Goal: Find specific page/section: Find specific page/section

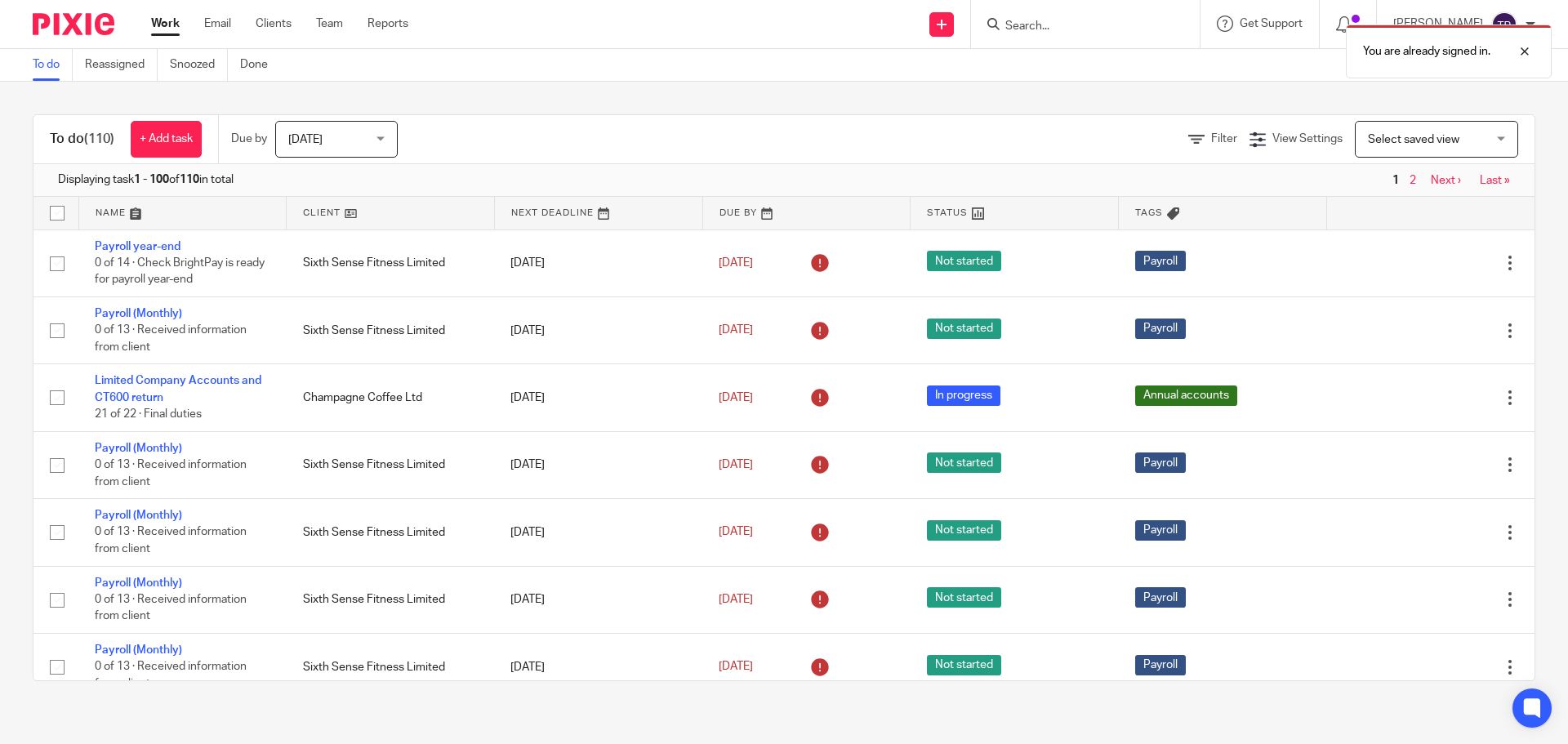
click at [1042, 28] on div "You are already signed in." at bounding box center [1167, 48] width 767 height 62
click at [1046, 25] on div "You are already signed in." at bounding box center [1167, 48] width 767 height 62
click at [1530, 52] on div at bounding box center [1512, 51] width 44 height 19
click at [1078, 26] on input "Search" at bounding box center [1077, 27] width 147 height 15
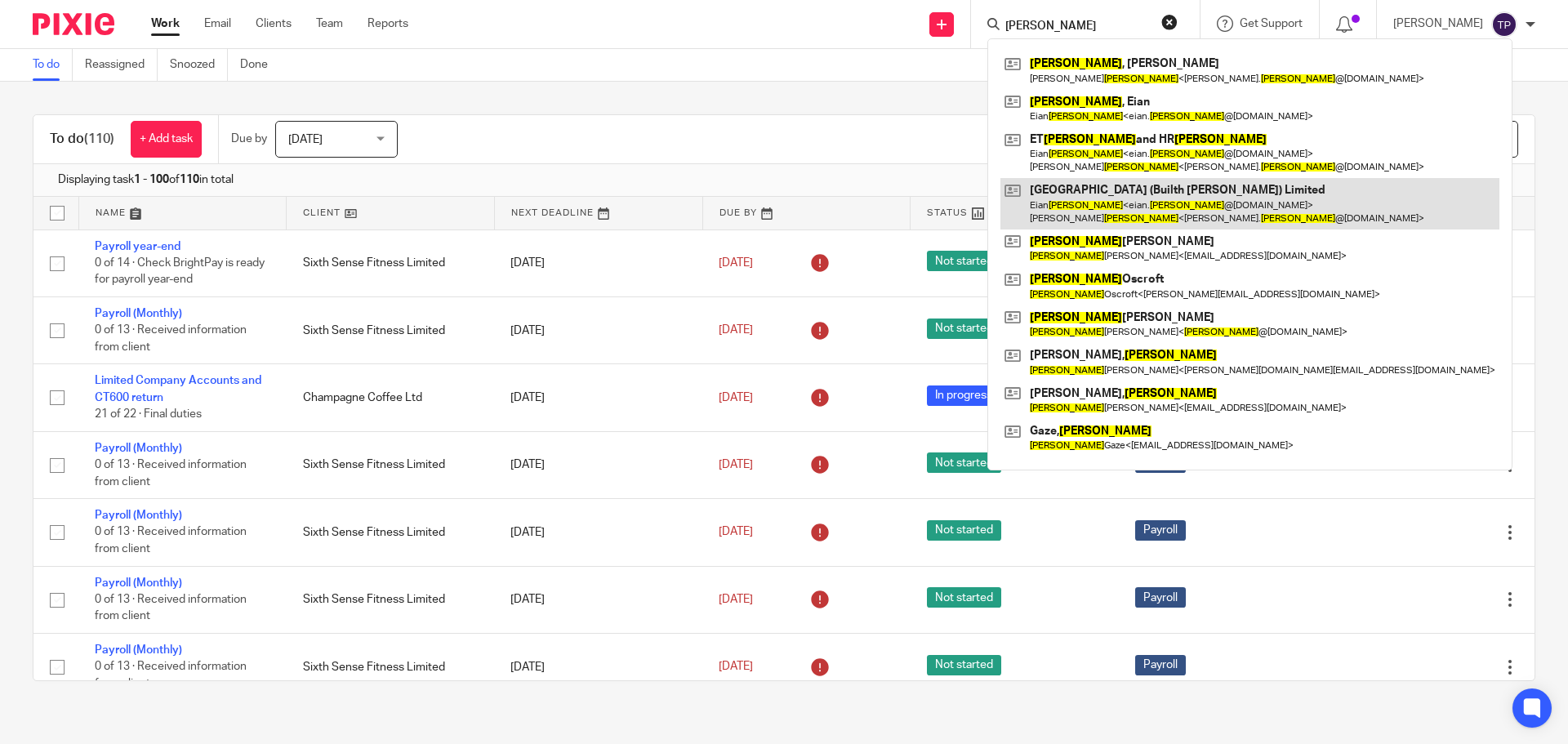
type input "pritchard"
click at [1191, 214] on link at bounding box center [1250, 203] width 499 height 50
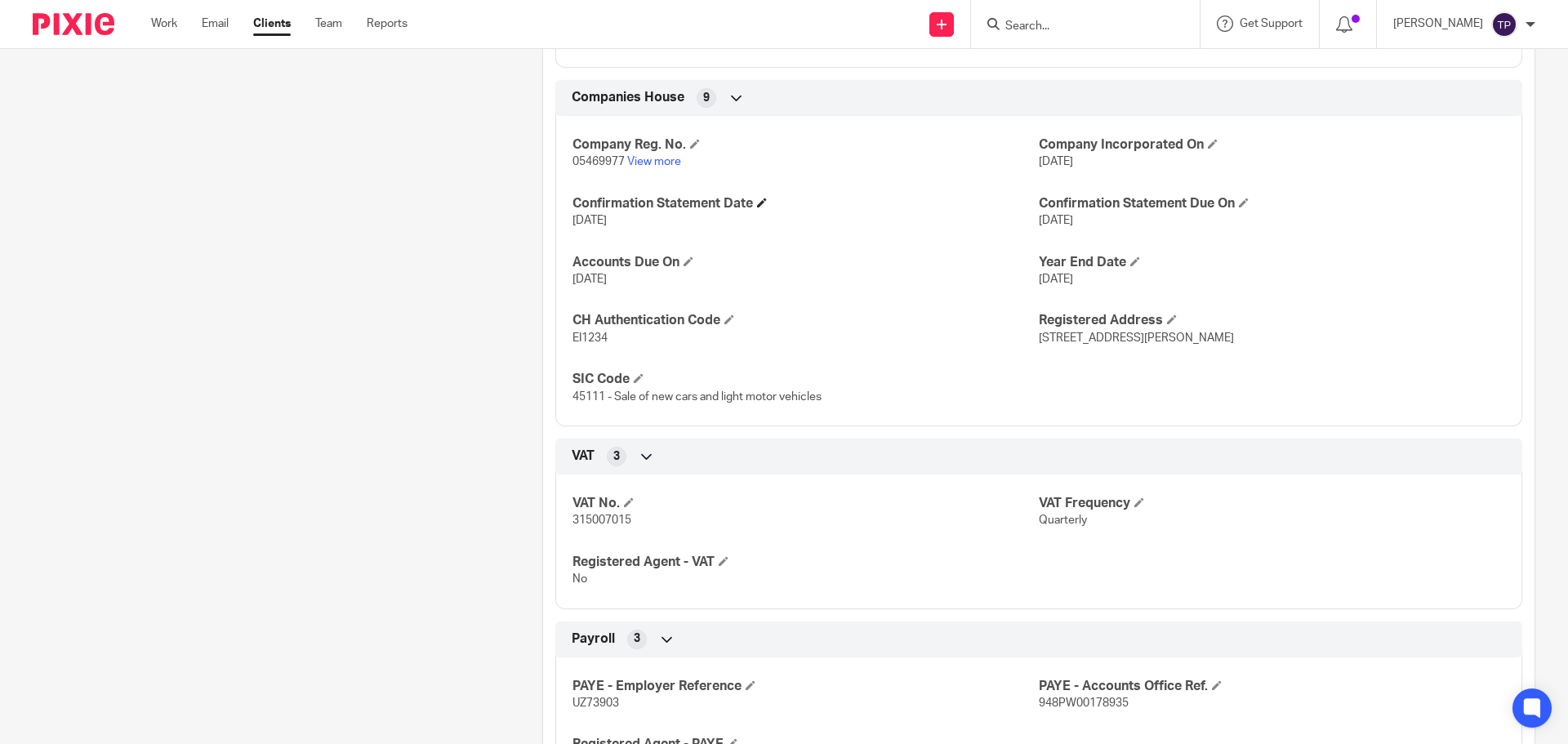
scroll to position [1143, 0]
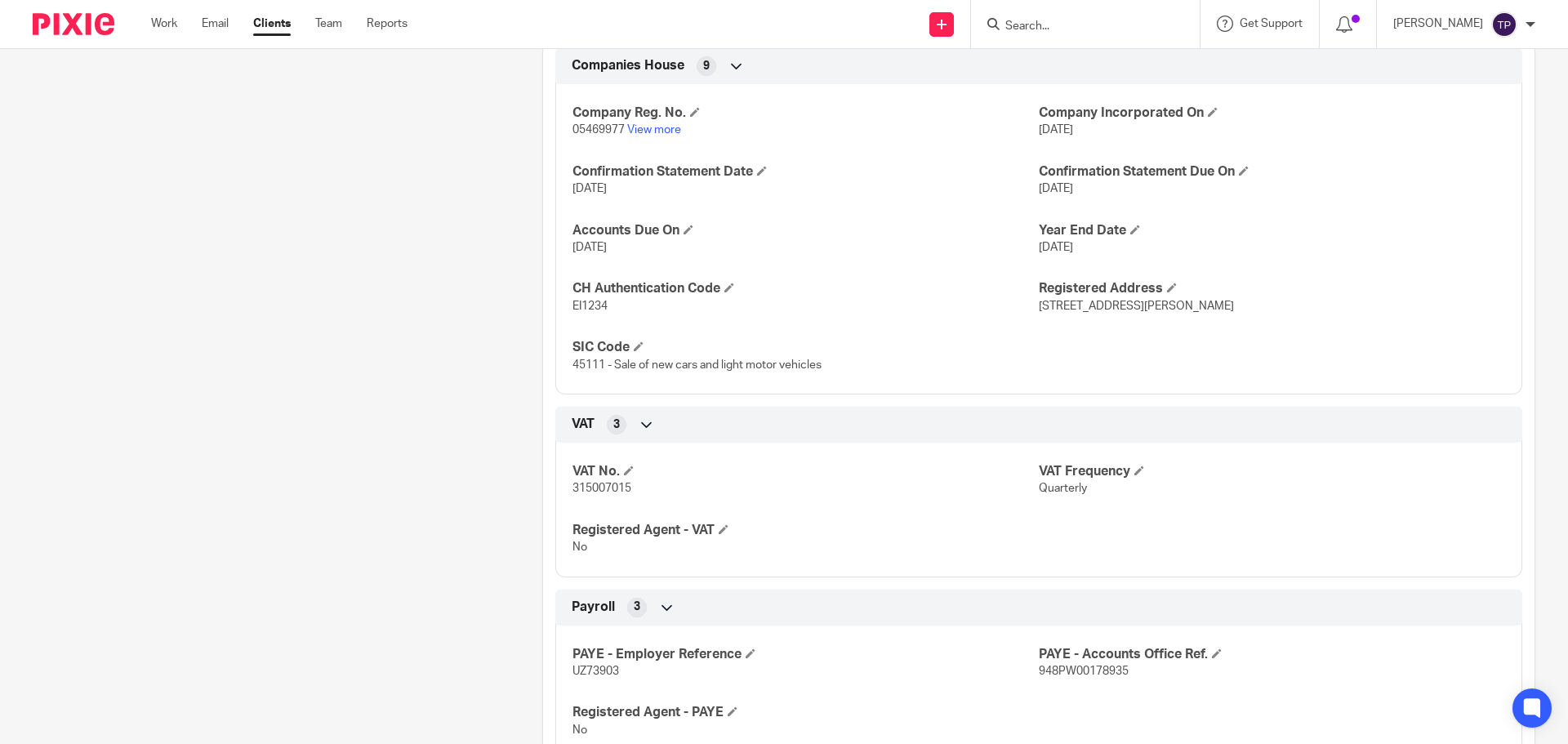
click at [1061, 25] on input "Search" at bounding box center [1077, 27] width 147 height 15
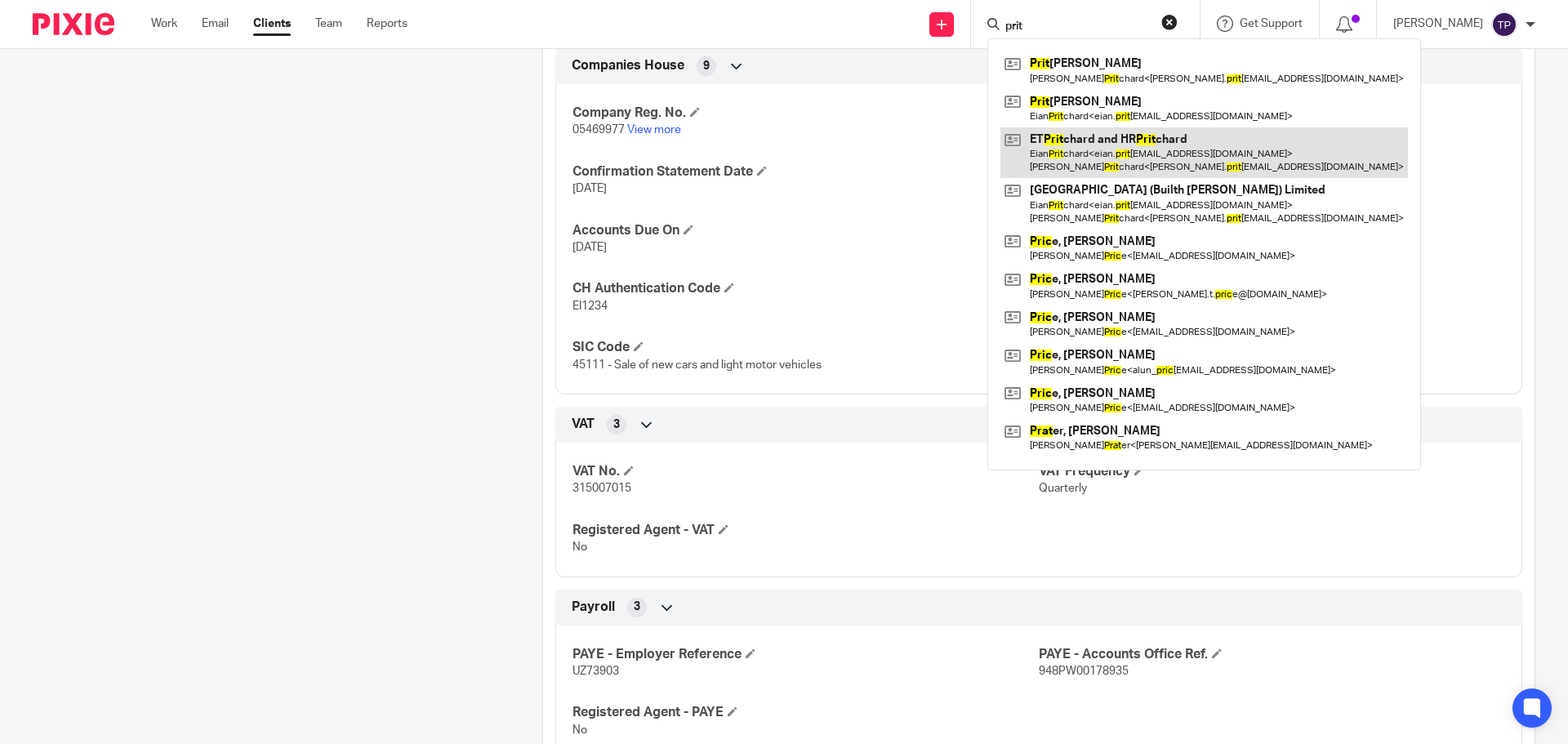
type input "prit"
click at [1197, 149] on link at bounding box center [1204, 152] width 408 height 50
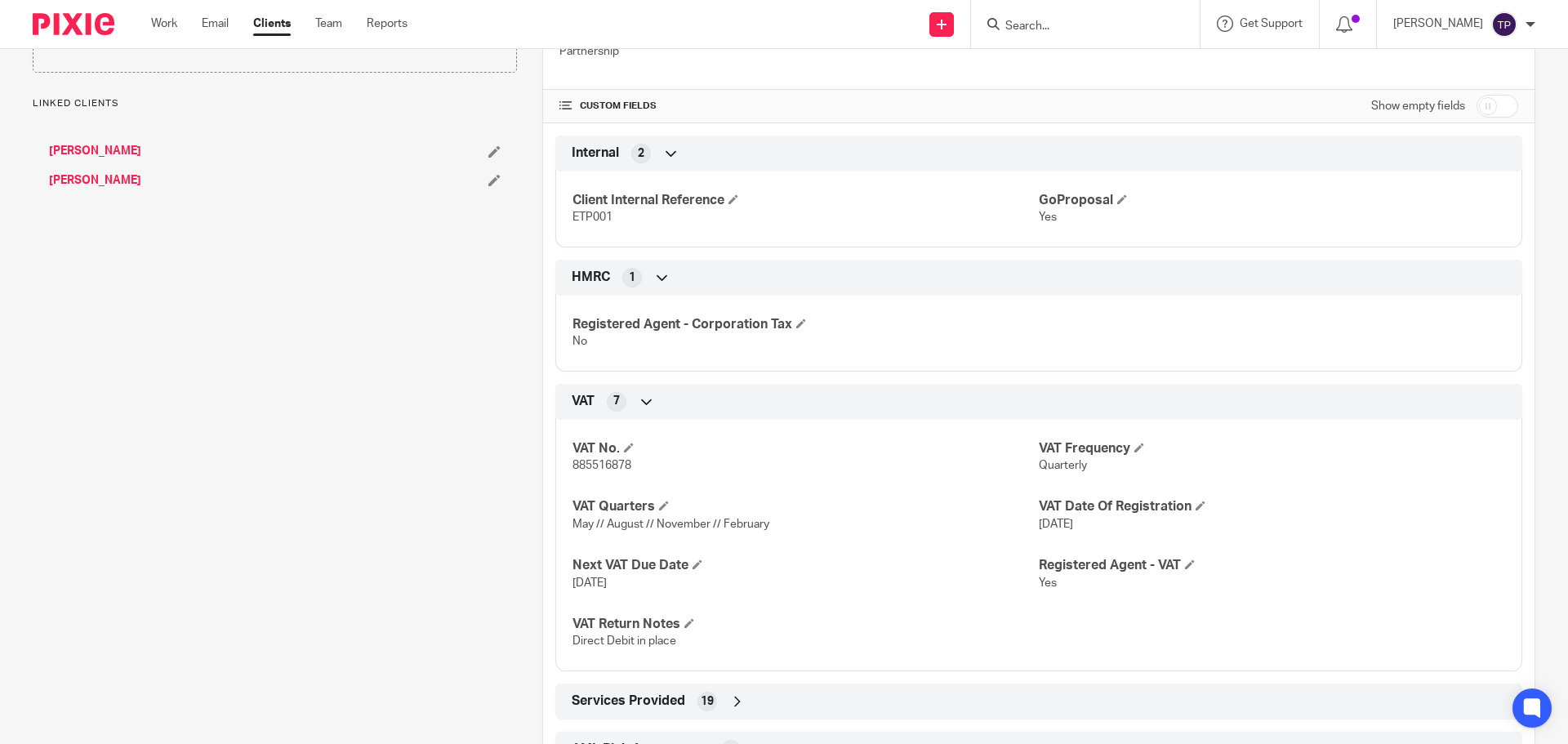
scroll to position [636, 0]
